Goal: Check status: Check status

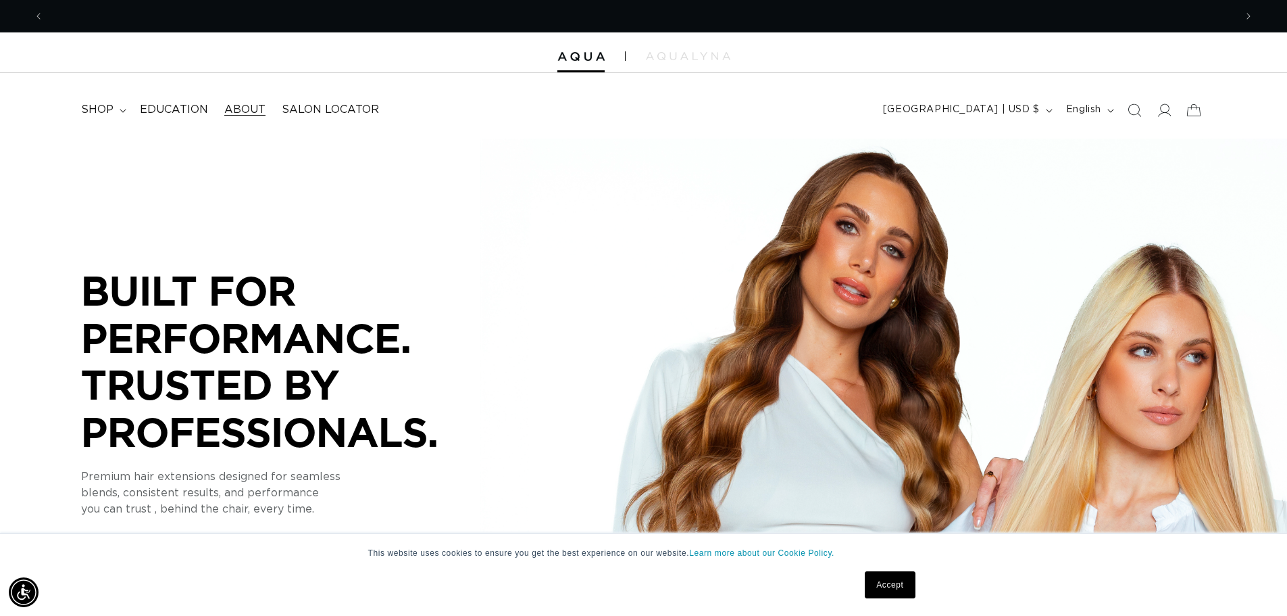
scroll to position [0, 2383]
click at [118, 114] on summary "shop" at bounding box center [102, 110] width 59 height 30
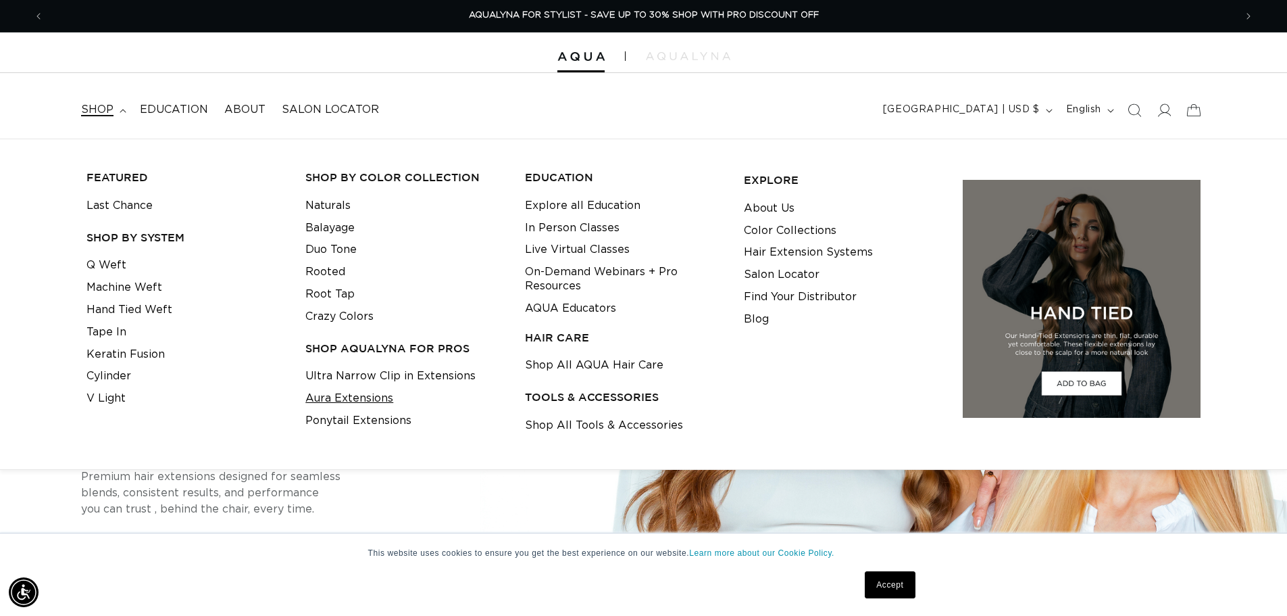
click at [385, 403] on link "Aura Extensions" at bounding box center [349, 398] width 88 height 22
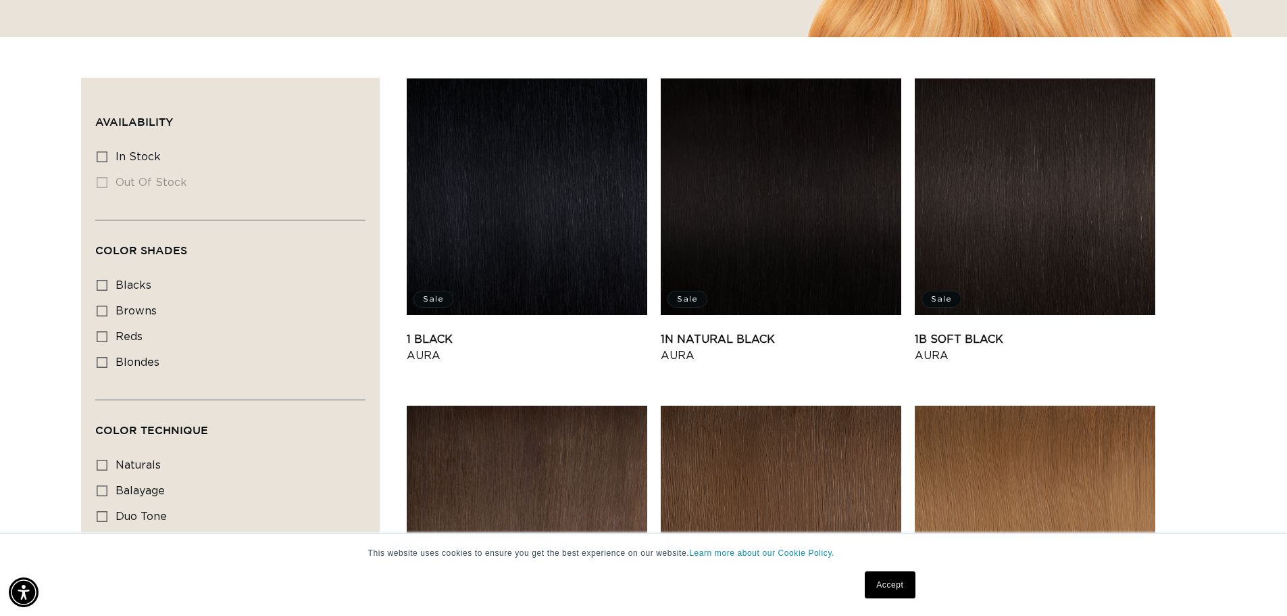
scroll to position [0, 1191]
click at [725, 337] on link "1N Natural Black Aura" at bounding box center [781, 347] width 241 height 32
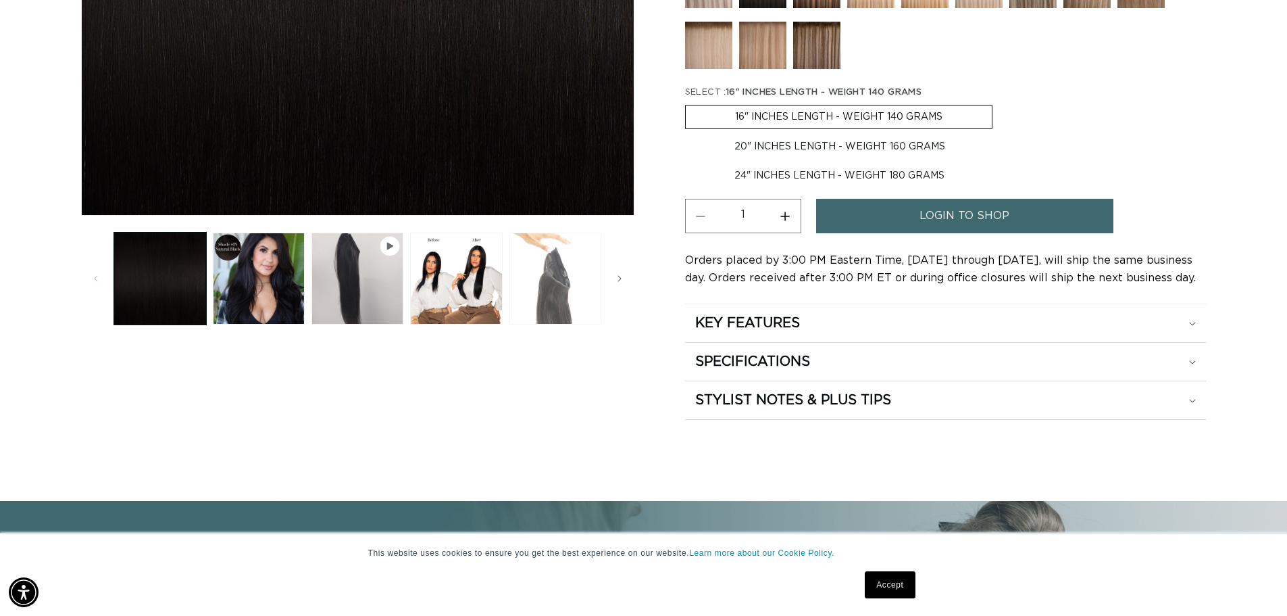
scroll to position [0, 2383]
click at [458, 297] on button "Load image 3 in gallery view" at bounding box center [456, 278] width 92 height 92
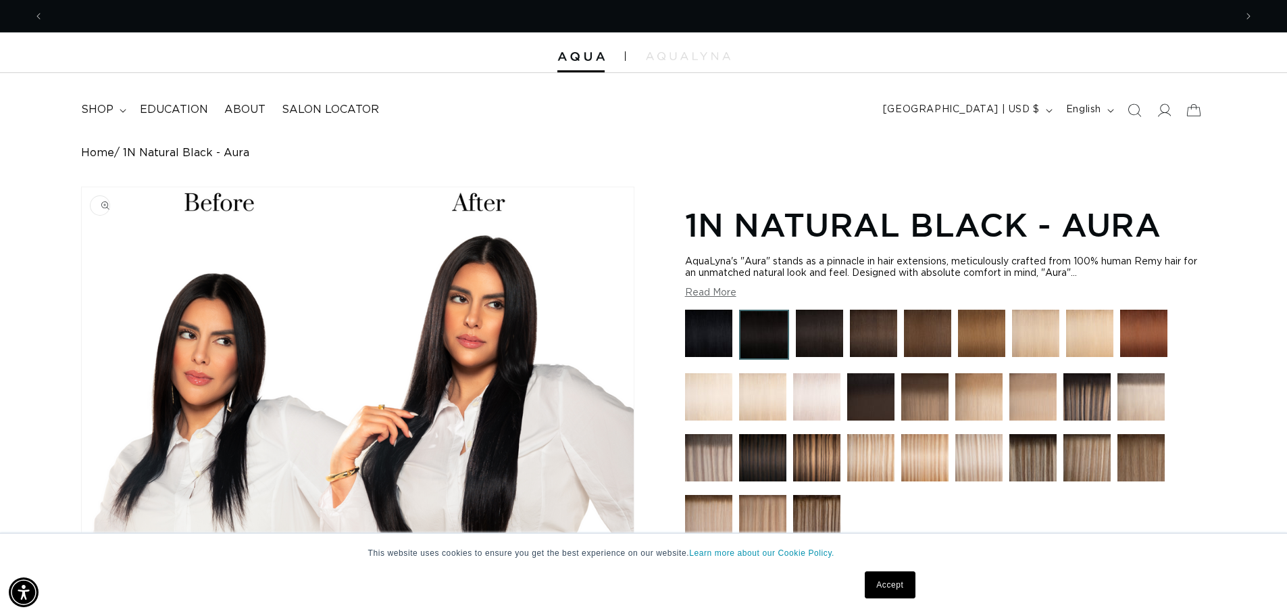
scroll to position [0, 1191]
click at [118, 107] on summary "shop" at bounding box center [102, 110] width 59 height 30
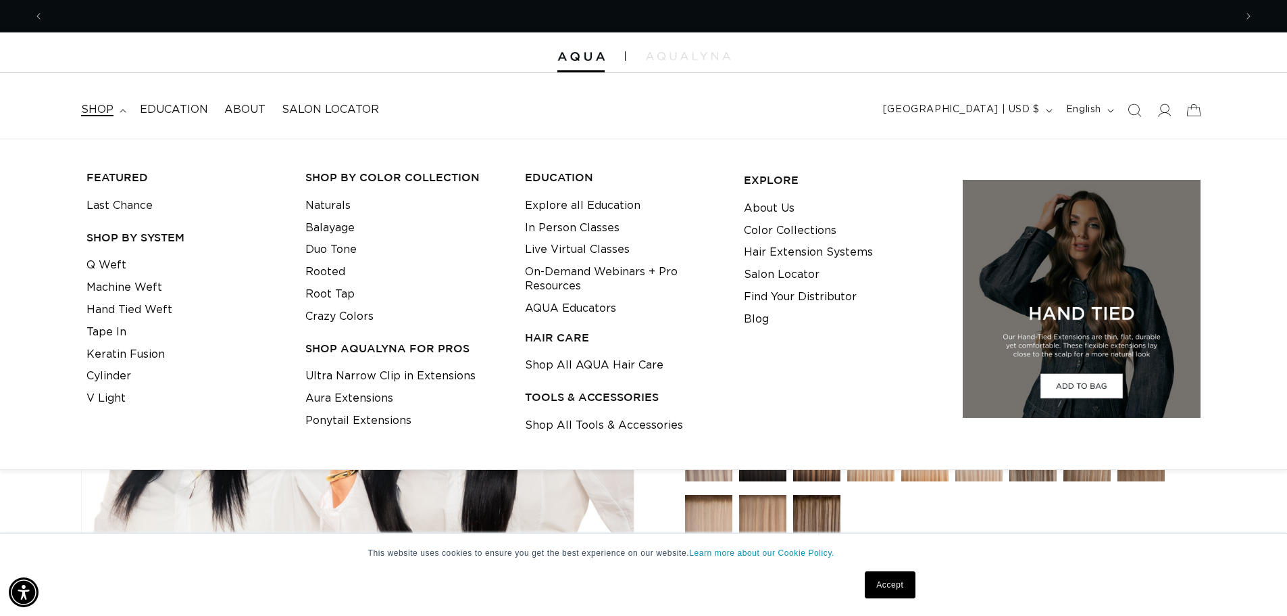
scroll to position [0, 0]
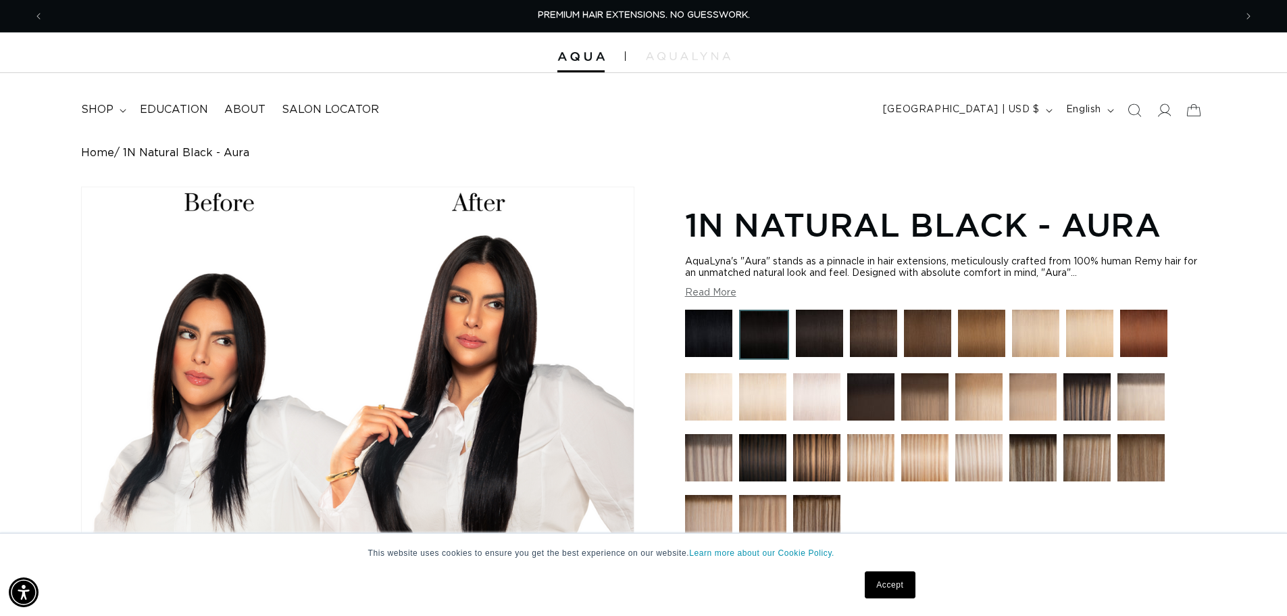
click at [1247, 485] on div "Home 1N Natural Black - Aura Image 3 is now available in gallery view Skip to p…" at bounding box center [643, 520] width 1287 height 746
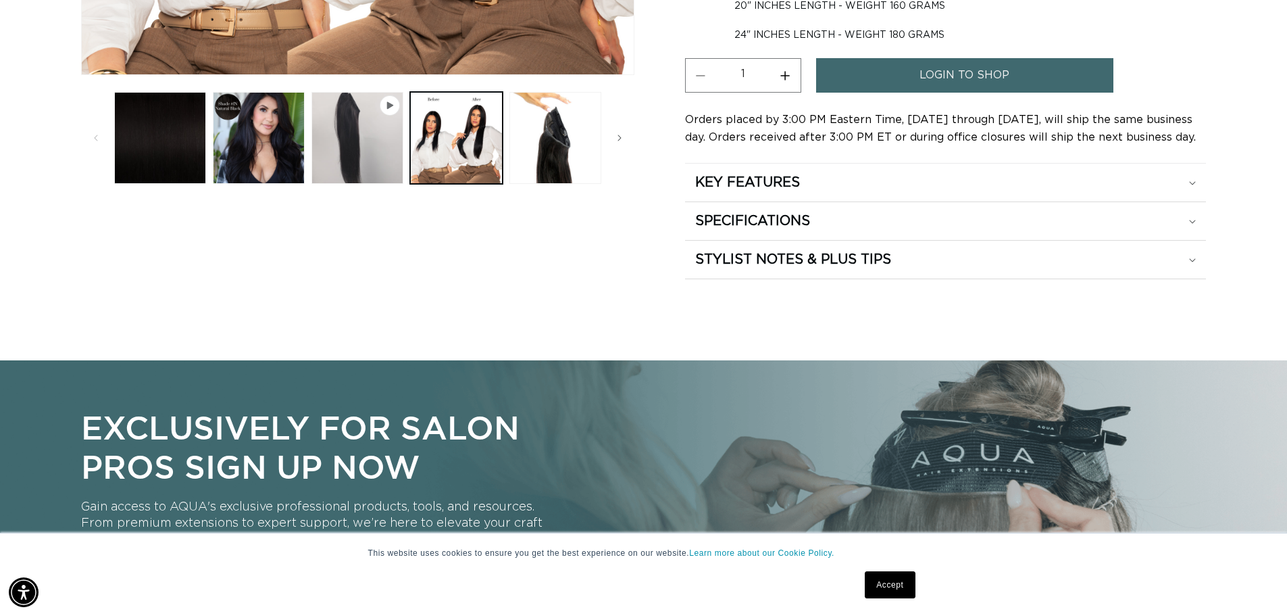
scroll to position [338, 0]
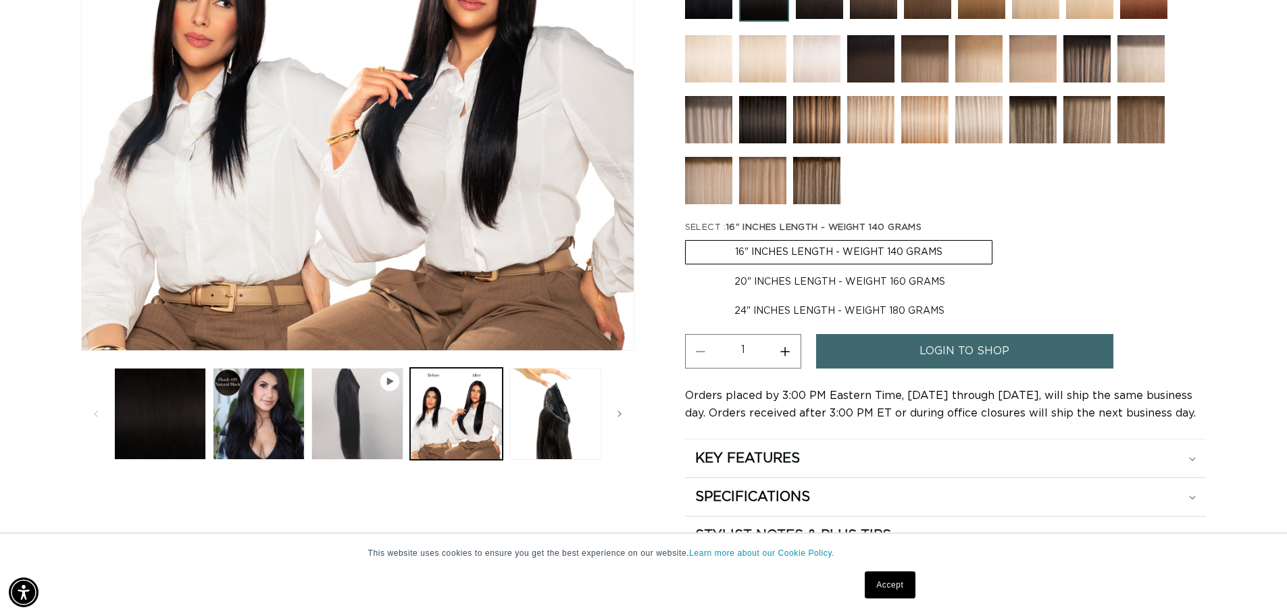
click at [970, 352] on span "login to shop" at bounding box center [965, 351] width 90 height 34
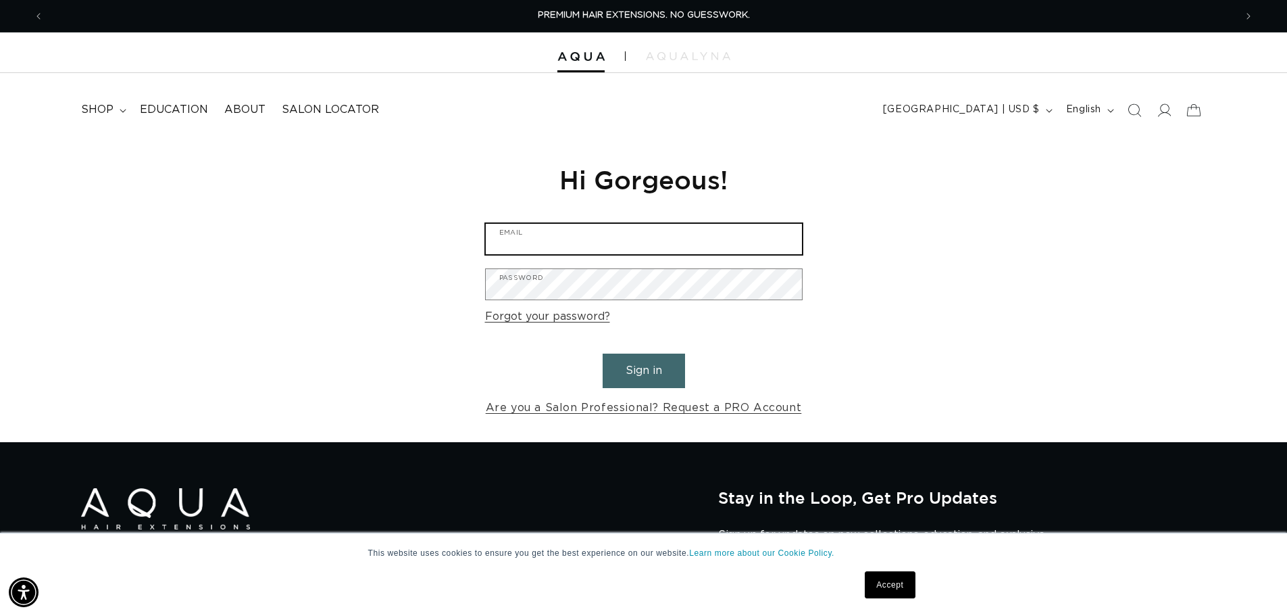
type input "[EMAIL_ADDRESS][DOMAIN_NAME]"
click at [650, 366] on button "Sign in" at bounding box center [644, 370] width 82 height 34
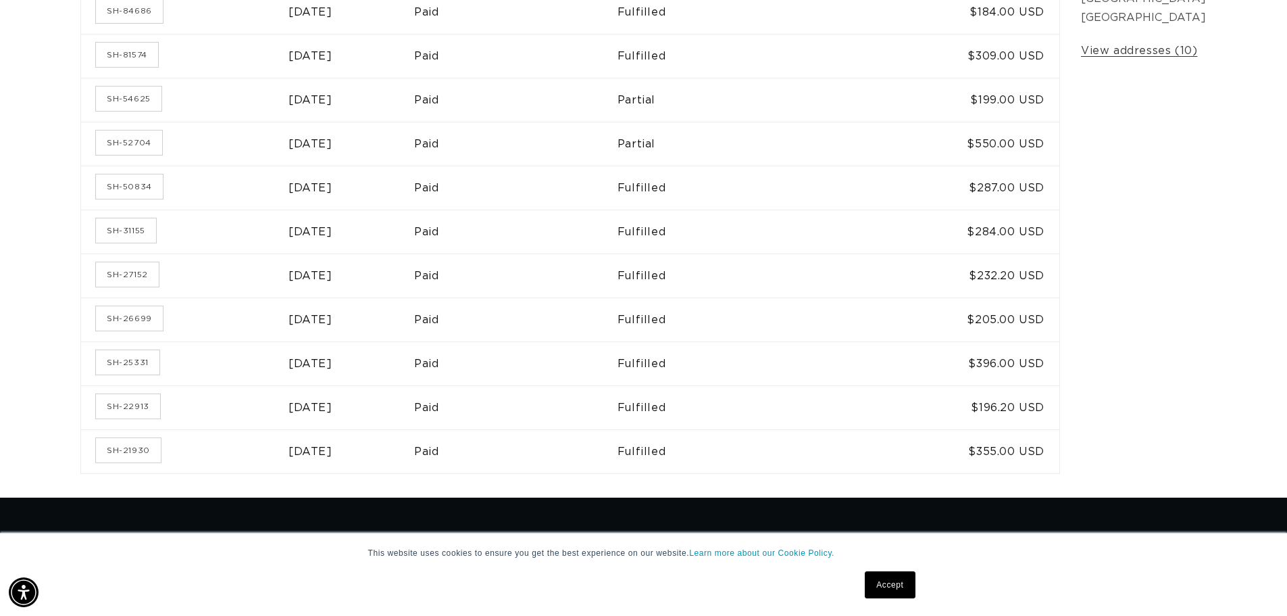
scroll to position [0, 2383]
click at [124, 239] on link "SH-31155" at bounding box center [126, 230] width 60 height 24
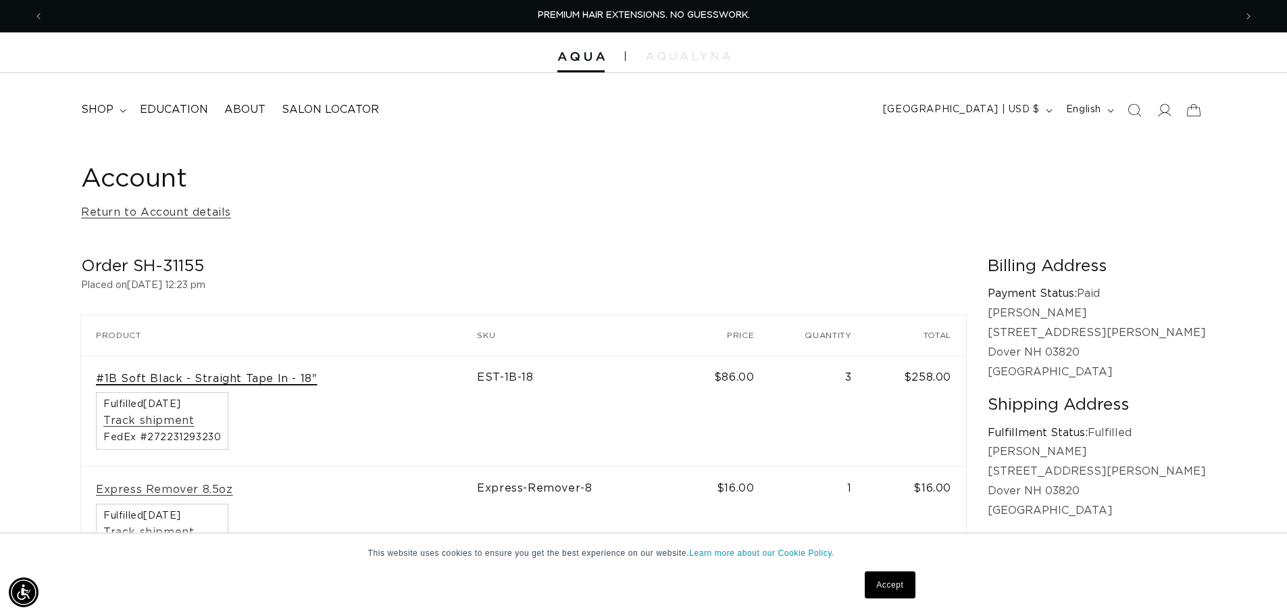
click at [200, 379] on link "#1B Soft Black - Straight Tape In - 18"" at bounding box center [206, 379] width 221 height 14
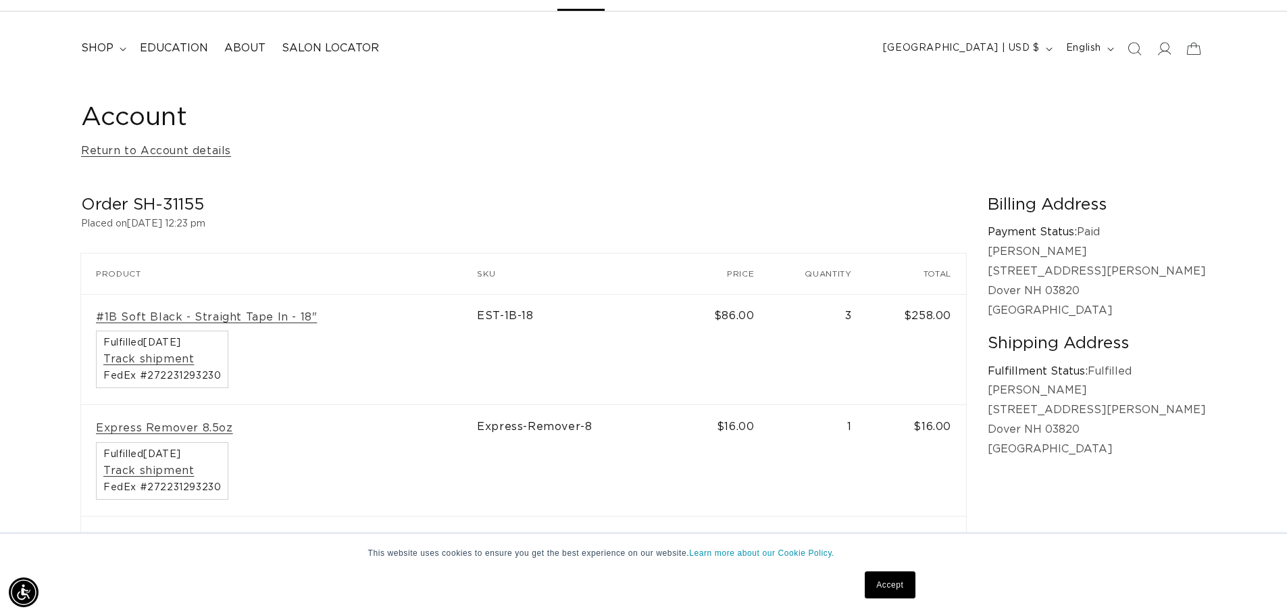
scroll to position [203, 0]
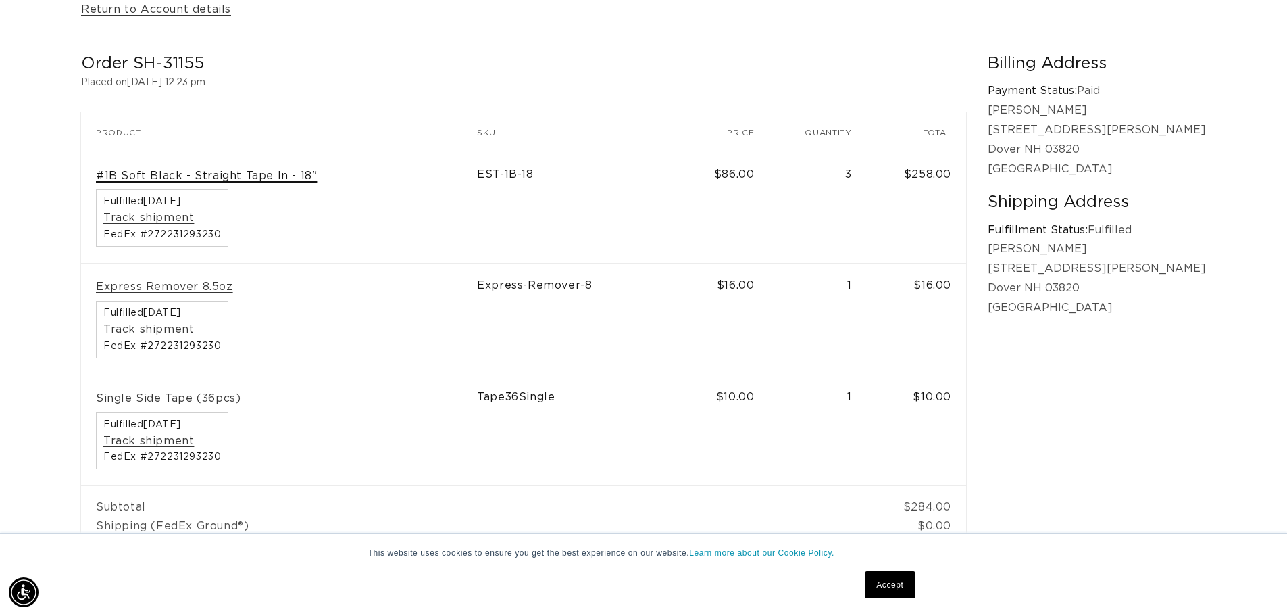
click at [199, 178] on link "#1B Soft Black - Straight Tape In - 18"" at bounding box center [206, 176] width 221 height 14
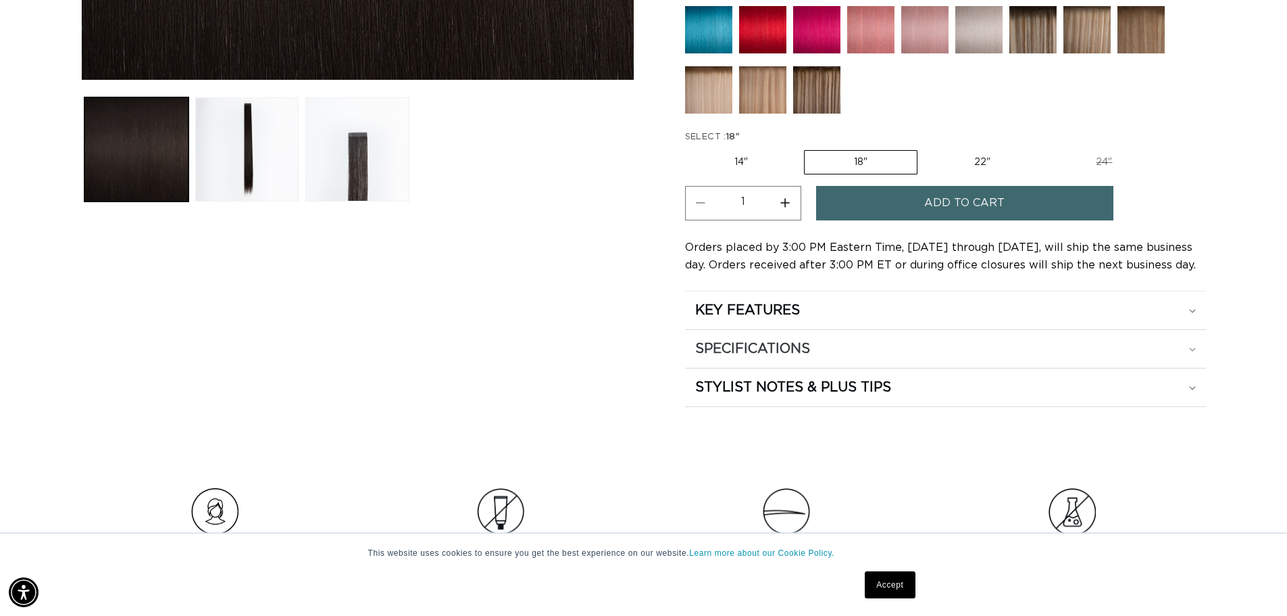
click at [1172, 319] on div "SPECIFICATIONS" at bounding box center [945, 310] width 501 height 18
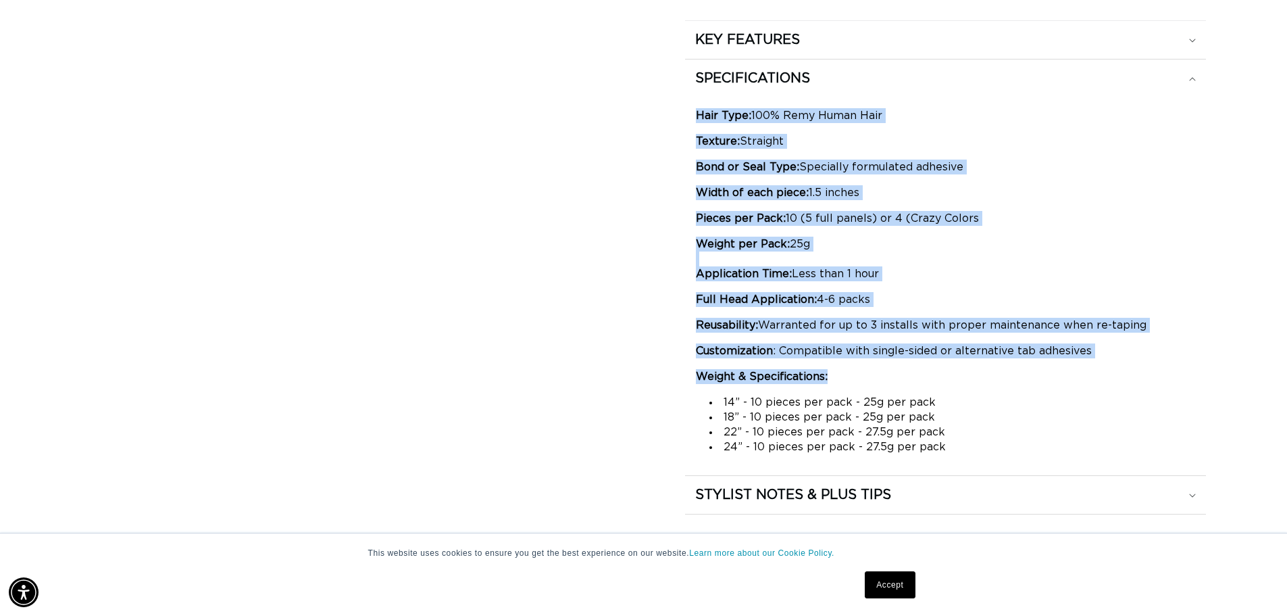
drag, startPoint x: 699, startPoint y: 113, endPoint x: 999, endPoint y: 374, distance: 398.0
click at [999, 278] on div "Hair Type: 100% Remy Human Hair Texture: Straight Bond or Seal Type: Specially …" at bounding box center [945, 174] width 499 height 208
copy div "Hair Type: 100% Remy Human Hair Texture: Straight Bond or Seal Type: Specially …"
click at [1023, 269] on p "Weight per Pack: 25g Application Time: Less than 1 hour" at bounding box center [945, 259] width 499 height 45
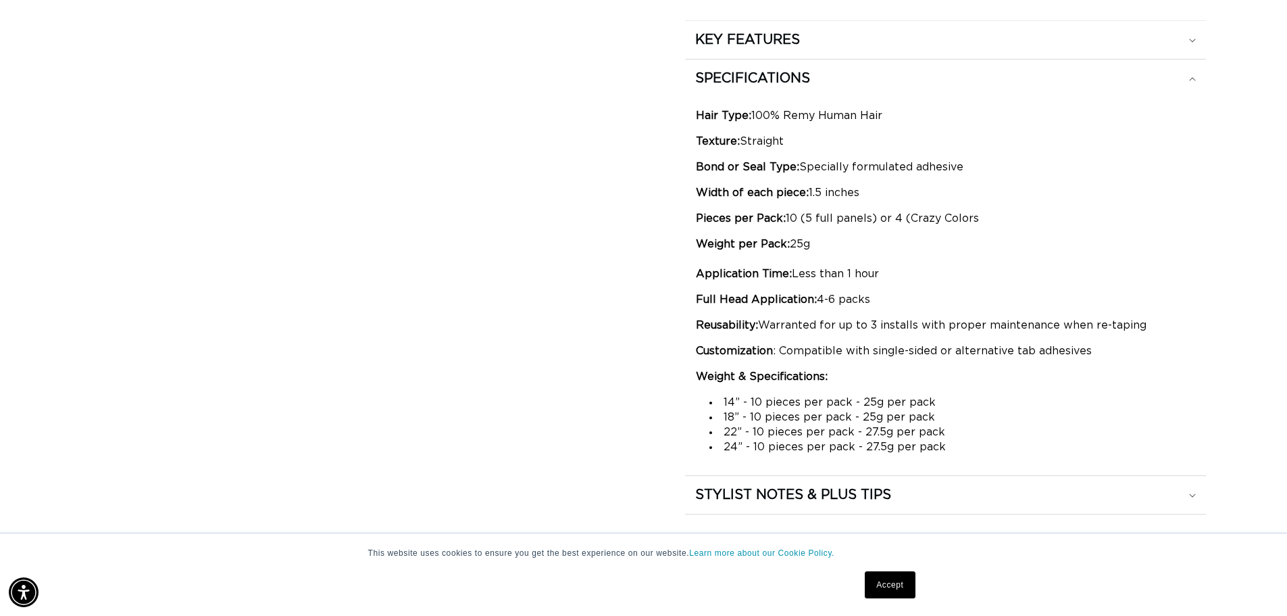
scroll to position [0, 2383]
drag, startPoint x: 724, startPoint y: 416, endPoint x: 929, endPoint y: 419, distance: 205.5
click at [931, 419] on li "18” - 10 pieces per pack - 25g per pack" at bounding box center [953, 417] width 486 height 15
copy li "18” - 10 pieces per pack - 25g per pack"
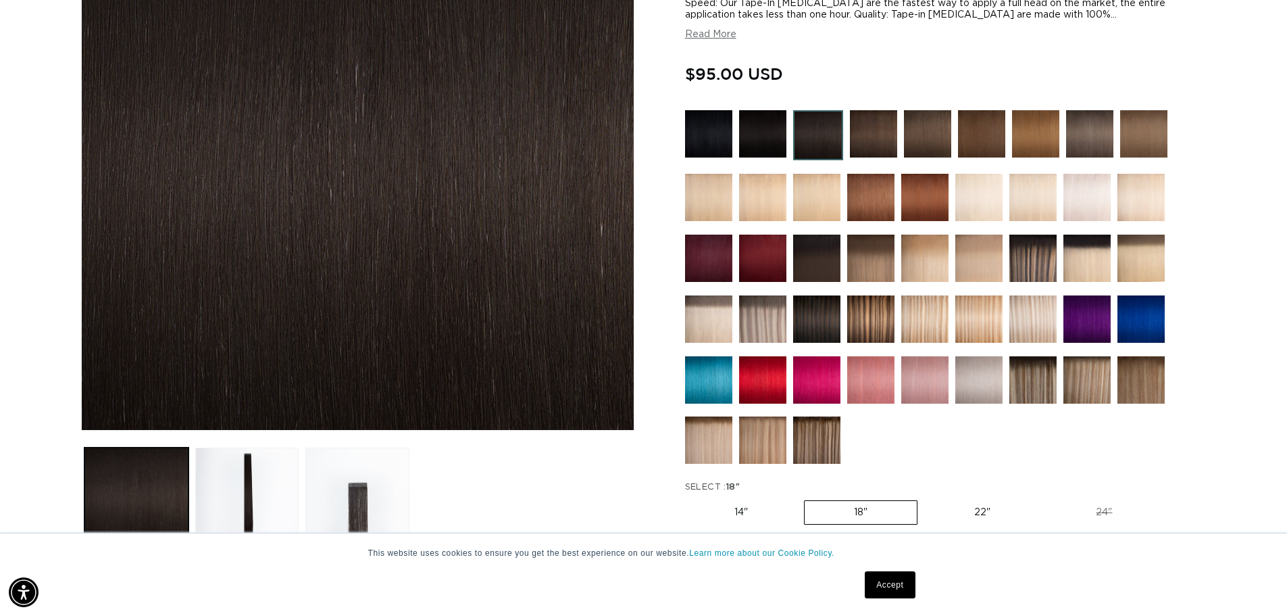
scroll to position [0, 0]
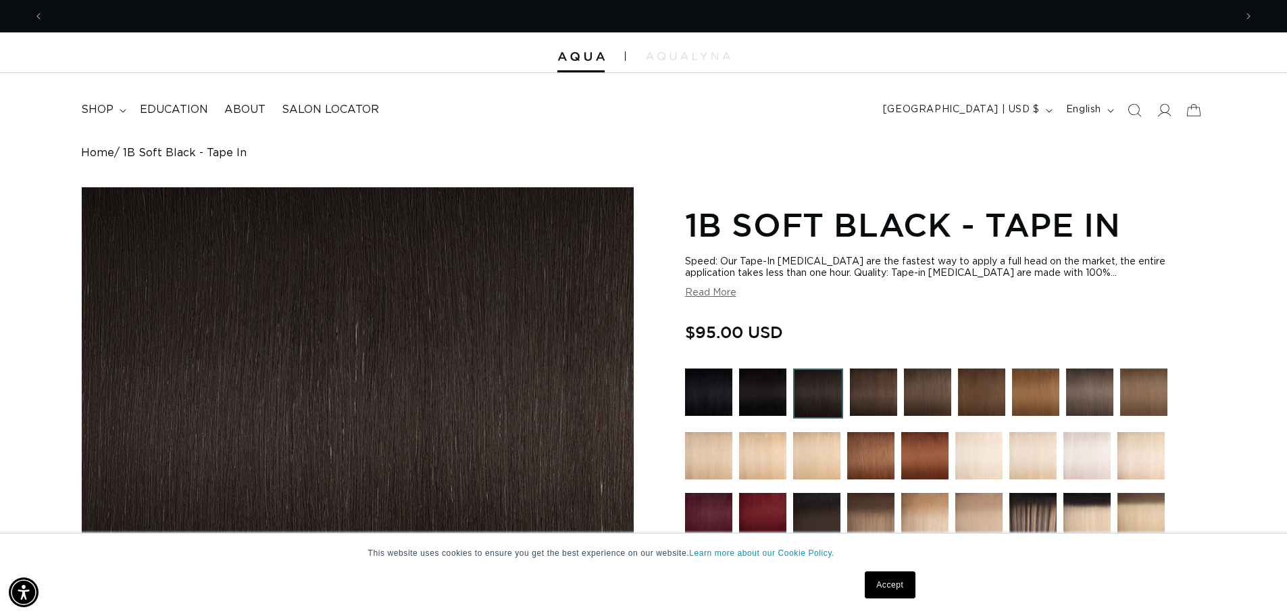
scroll to position [0, 1191]
